Goal: Register for event/course

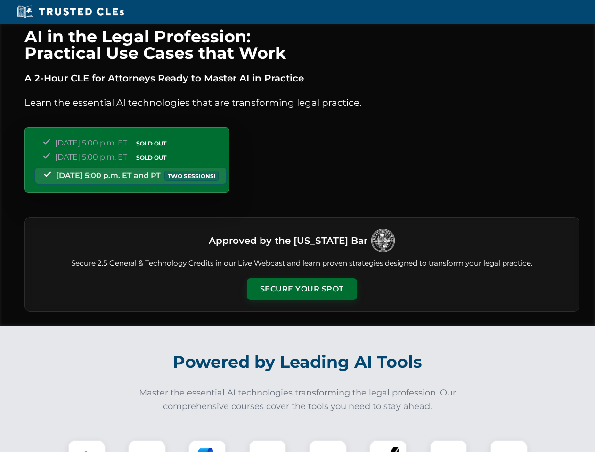
click at [302, 289] on button "Secure Your Spot" at bounding box center [302, 289] width 110 height 22
click at [87, 446] on img at bounding box center [86, 458] width 27 height 27
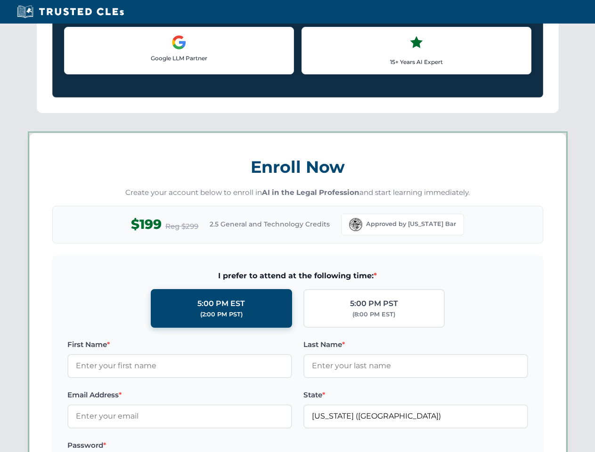
click at [207, 446] on label "Password *" at bounding box center [179, 445] width 225 height 11
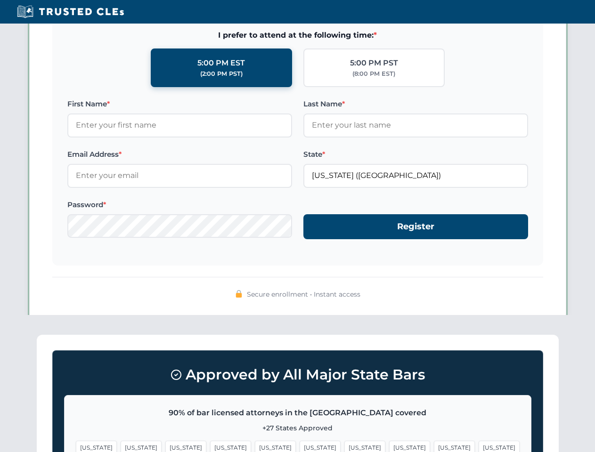
click at [434, 446] on span "[US_STATE]" at bounding box center [454, 448] width 41 height 14
